Goal: Information Seeking & Learning: Learn about a topic

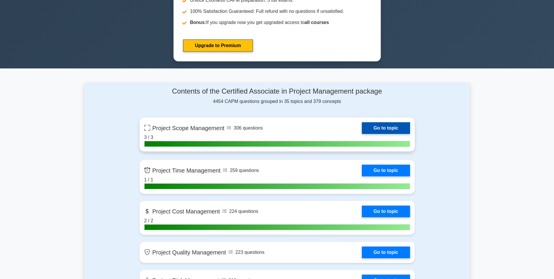
click at [381, 132] on link "Go to topic" at bounding box center [386, 128] width 48 height 12
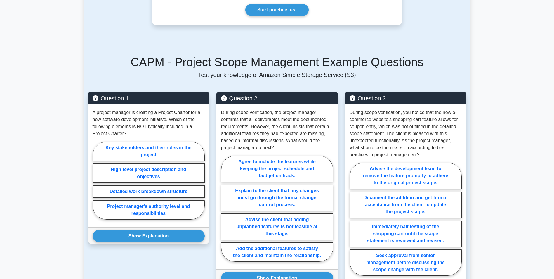
scroll to position [349, 0]
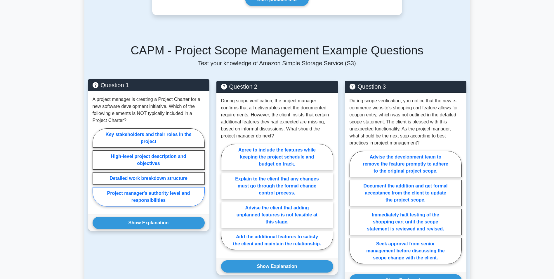
click at [151, 202] on label "Project manager's authority level and responsibilities" at bounding box center [149, 196] width 112 height 19
click at [96, 171] on input "Project manager's authority level and responsibilities" at bounding box center [95, 169] width 4 height 4
radio input "true"
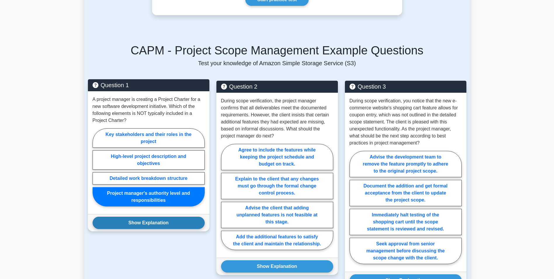
click at [151, 221] on button "Show Explanation" at bounding box center [149, 222] width 112 height 12
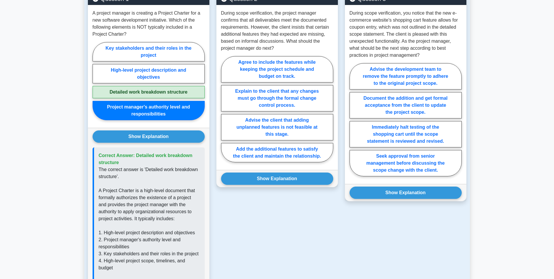
scroll to position [458, 0]
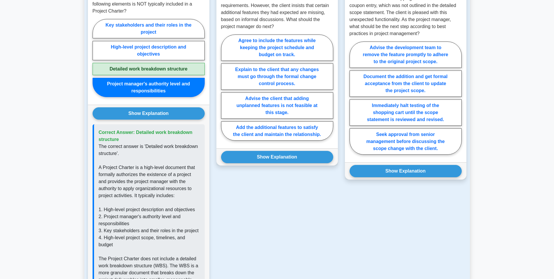
drag, startPoint x: 126, startPoint y: 140, endPoint x: 97, endPoint y: 134, distance: 29.5
copy span "Correct Answer: Detailed work breakdown structure"
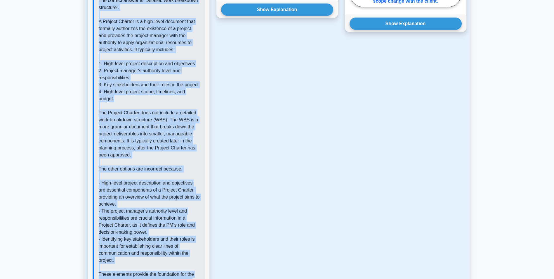
scroll to position [679, 0]
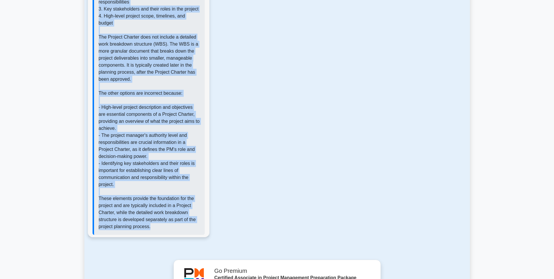
drag, startPoint x: 99, startPoint y: 148, endPoint x: 171, endPoint y: 235, distance: 113.7
click at [171, 235] on div "Show Explanation Correct Answer: Detailed work breakdown structure The correct …" at bounding box center [149, 60] width 122 height 354
copy p "The correct answer is 'Detailed work breakdown structure'. A Project Charter is…"
